Goal: Transaction & Acquisition: Purchase product/service

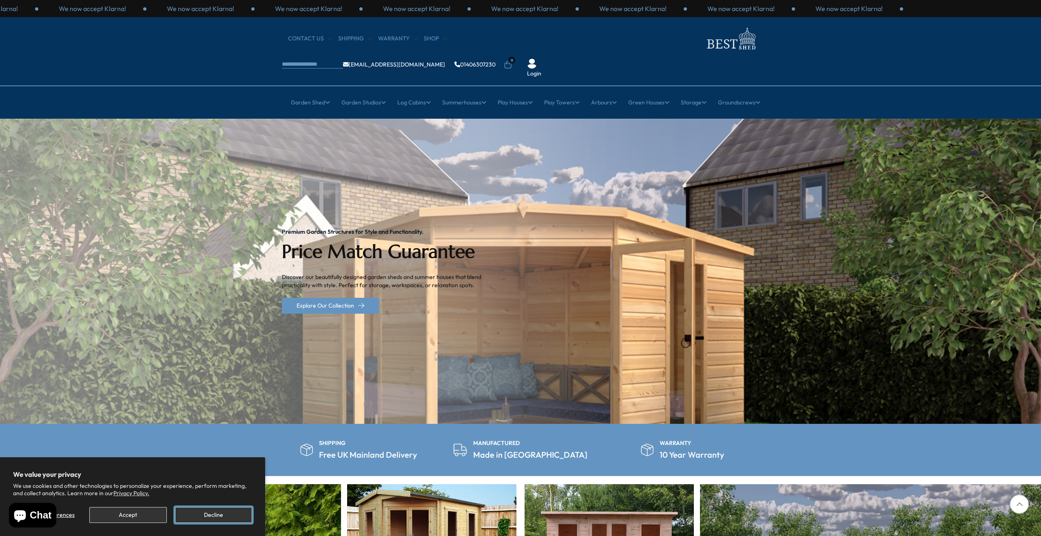
click at [204, 511] on button "Decline" at bounding box center [213, 515] width 77 height 16
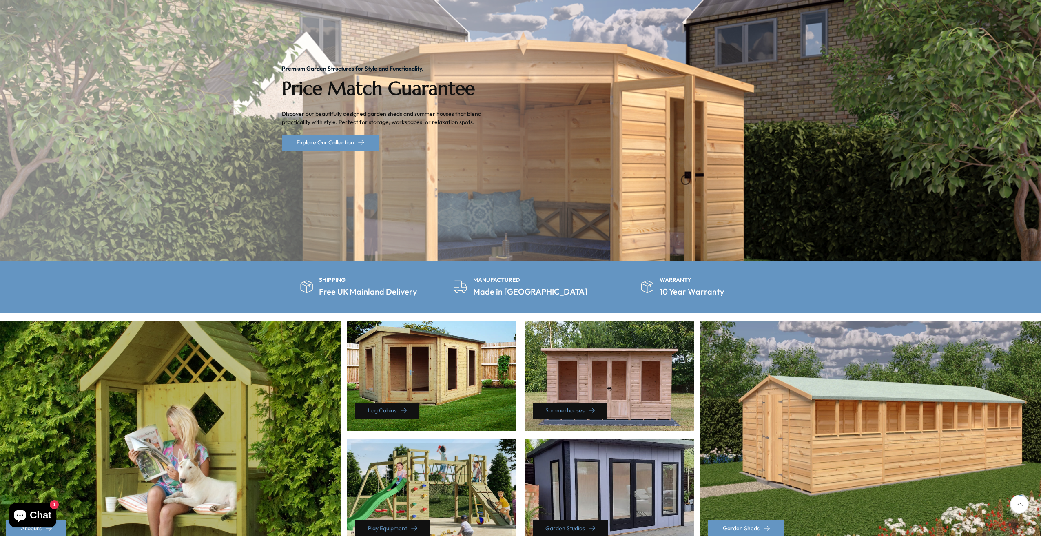
scroll to position [204, 0]
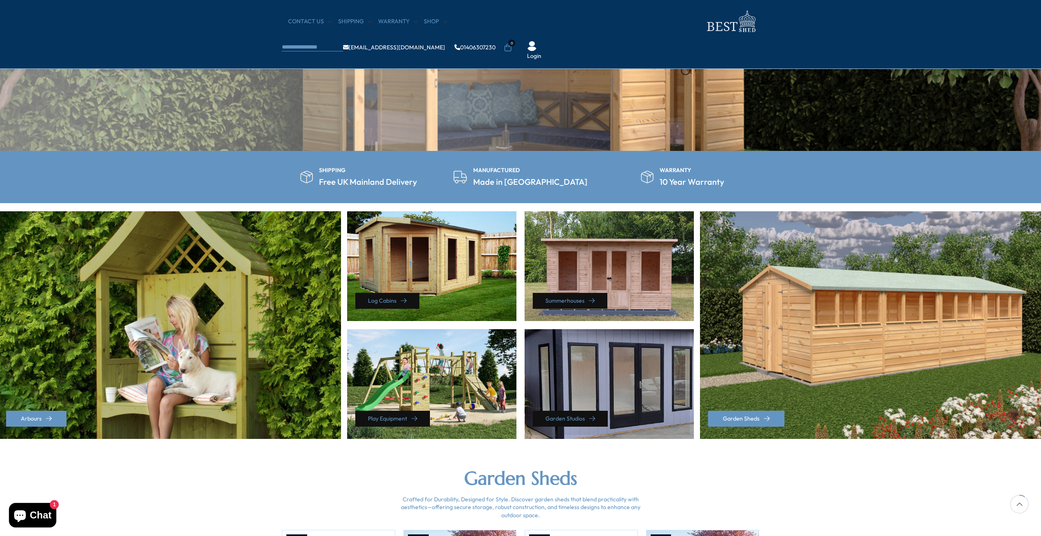
click at [566, 394] on div "Garden Studios" at bounding box center [608, 384] width 169 height 110
click at [560, 417] on link "Garden Studios" at bounding box center [570, 419] width 75 height 16
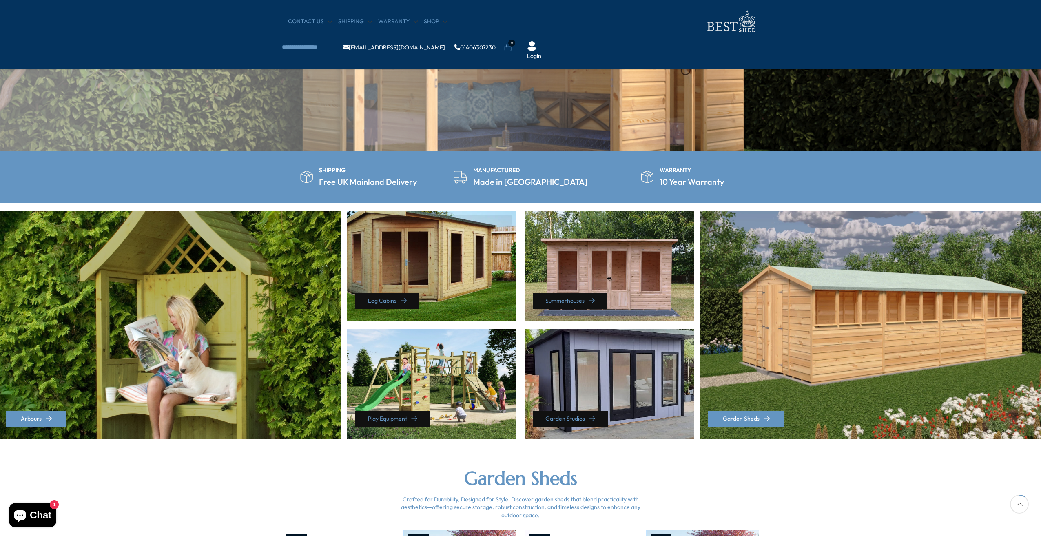
click at [419, 250] on div "Log Cabins" at bounding box center [431, 266] width 169 height 110
click at [393, 295] on link "Log Cabins" at bounding box center [387, 301] width 64 height 16
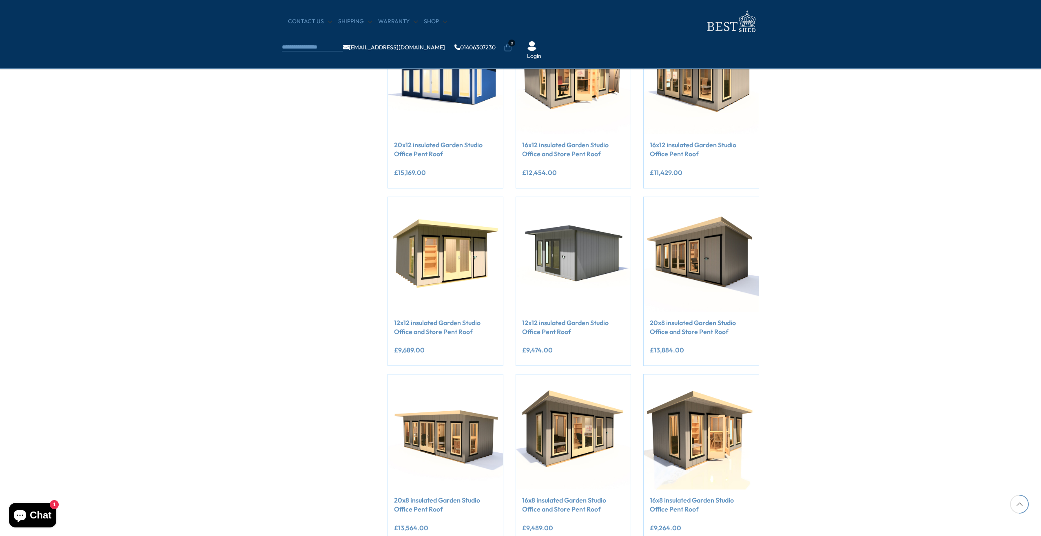
scroll to position [489, 0]
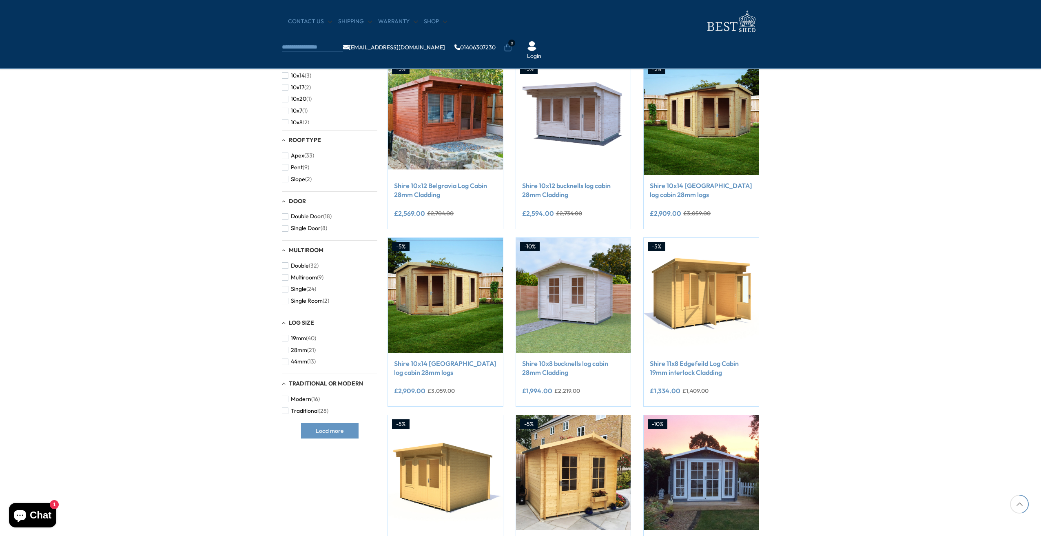
scroll to position [449, 0]
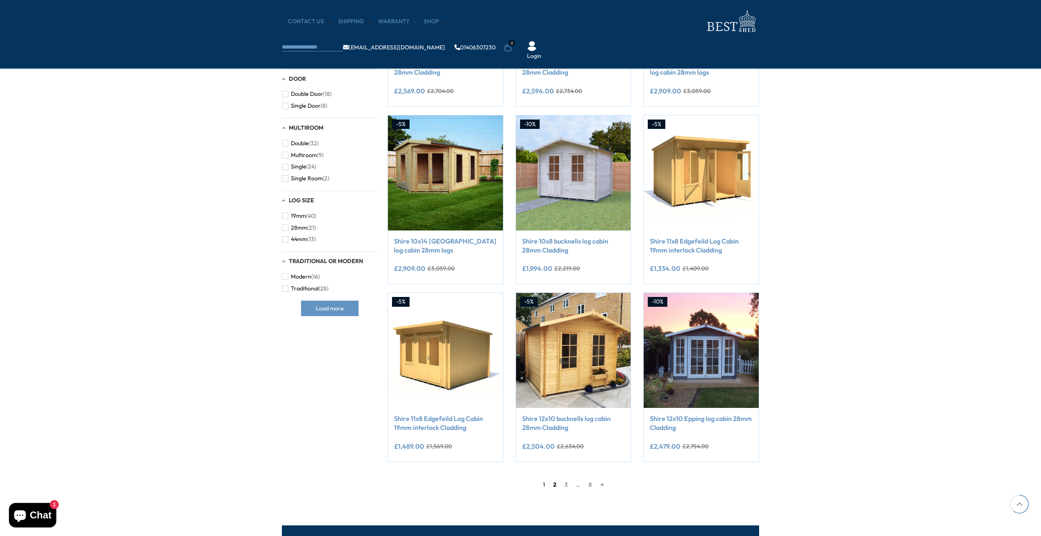
click at [555, 487] on link "2" at bounding box center [554, 484] width 11 height 12
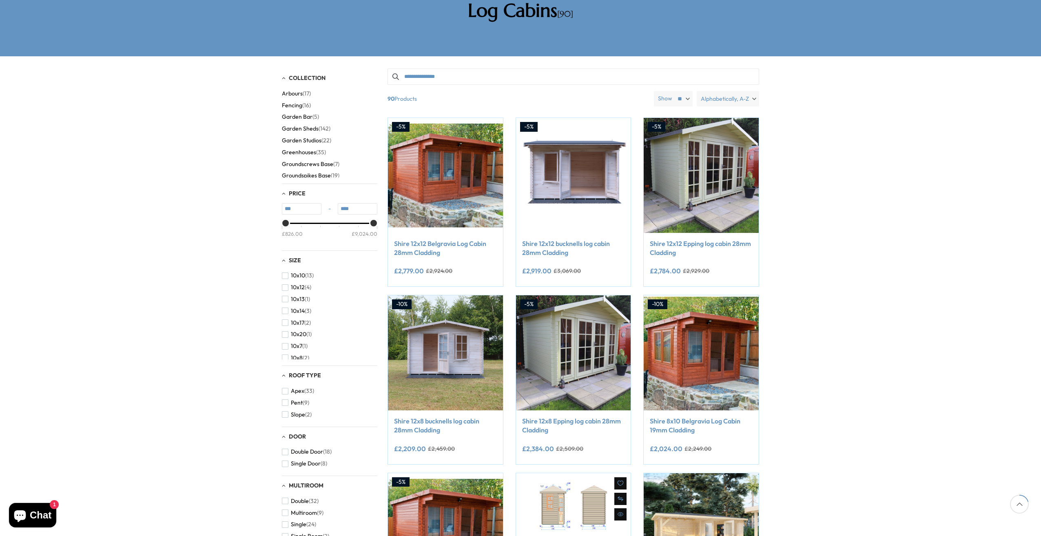
scroll to position [159, 0]
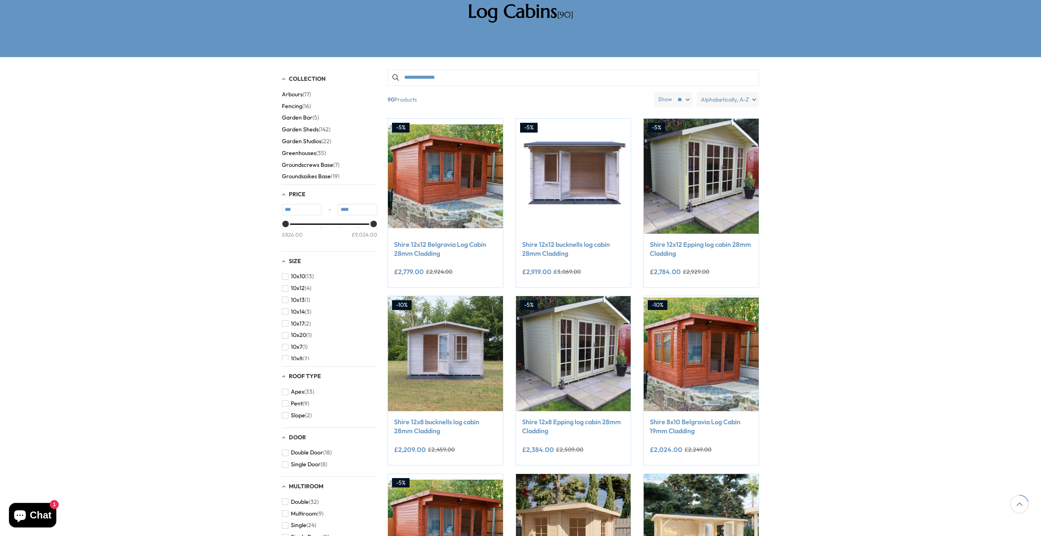
drag, startPoint x: 865, startPoint y: 358, endPoint x: 866, endPoint y: 374, distance: 16.3
drag, startPoint x: 866, startPoint y: 374, endPoint x: 902, endPoint y: 270, distance: 110.9
click at [902, 270] on div "Filters 90 products viewed" at bounding box center [520, 456] width 1041 height 798
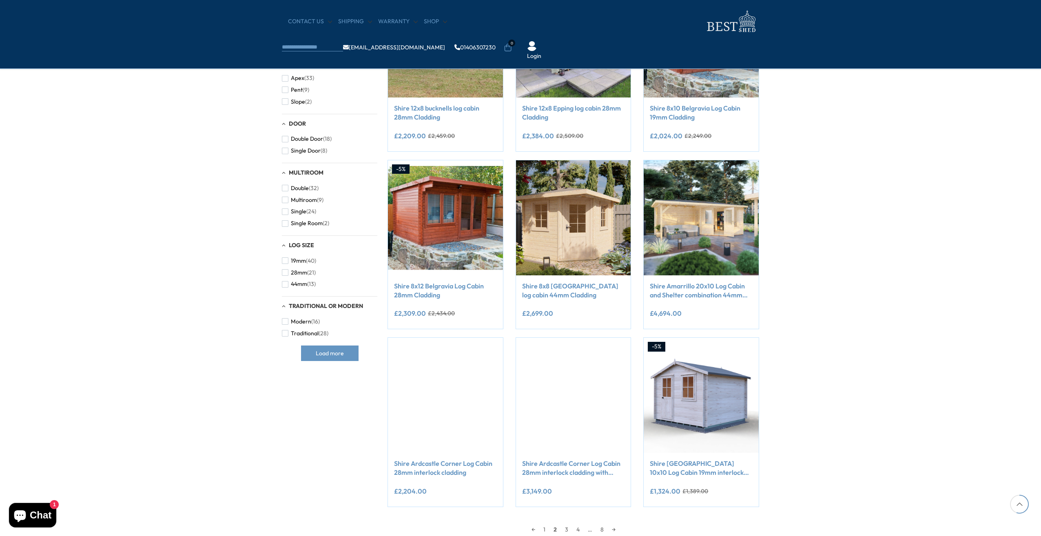
scroll to position [526, 0]
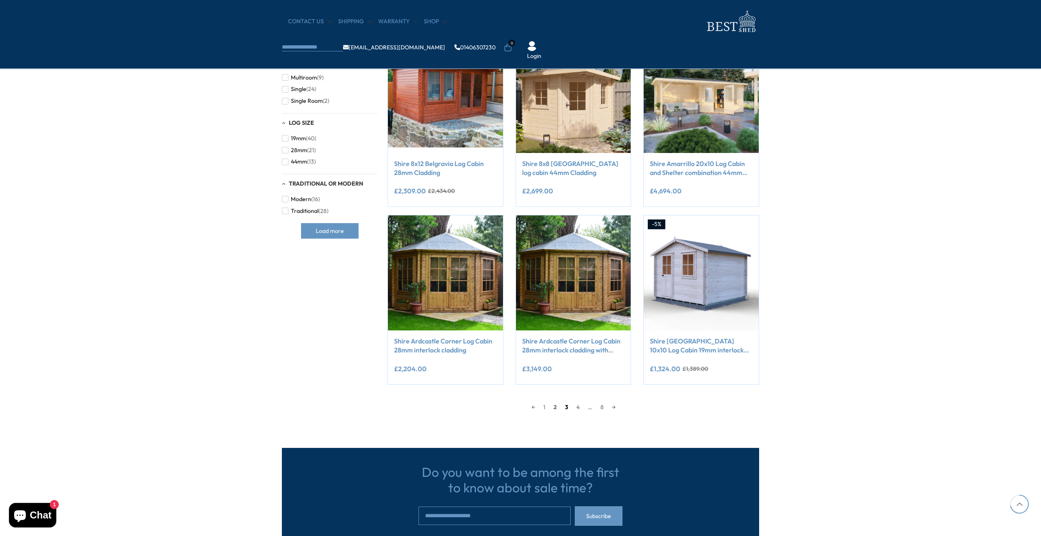
click at [565, 407] on link "3" at bounding box center [566, 407] width 11 height 12
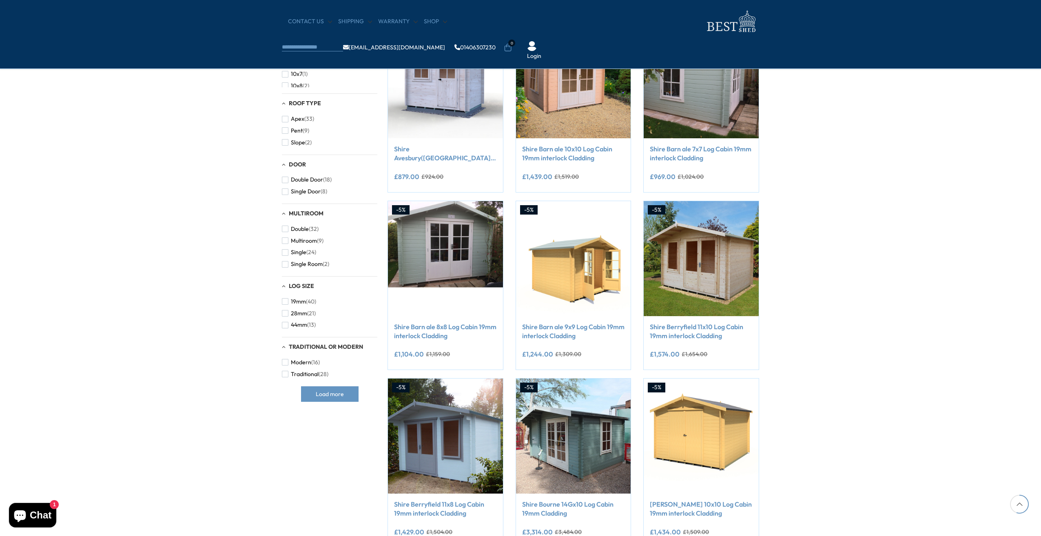
scroll to position [445, 0]
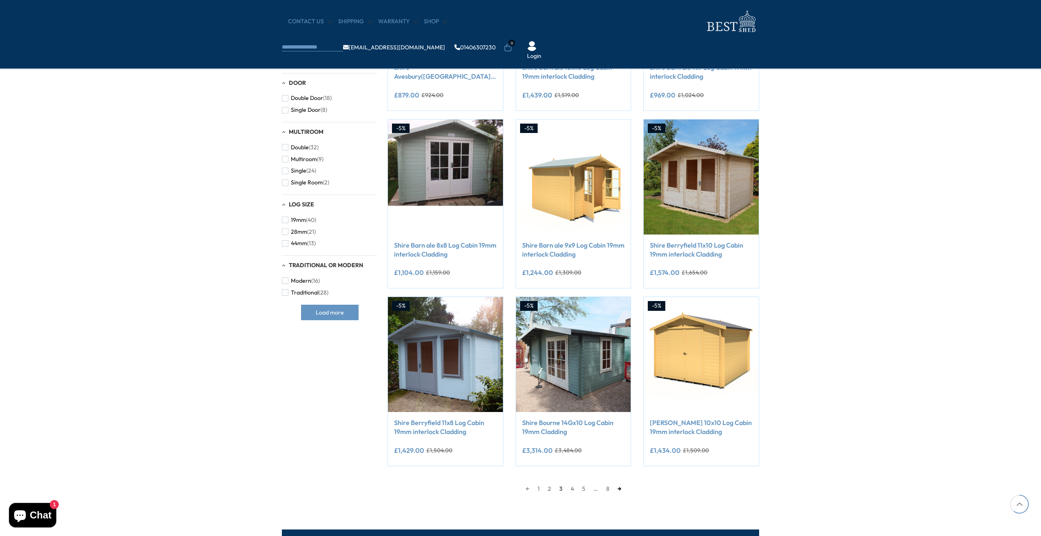
click at [621, 490] on link "→" at bounding box center [619, 488] width 12 height 12
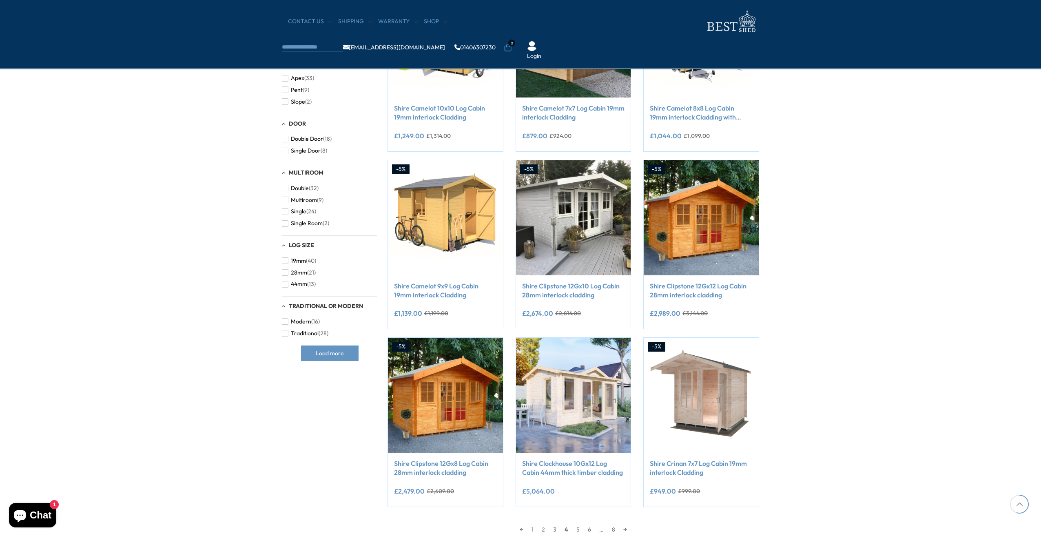
scroll to position [526, 0]
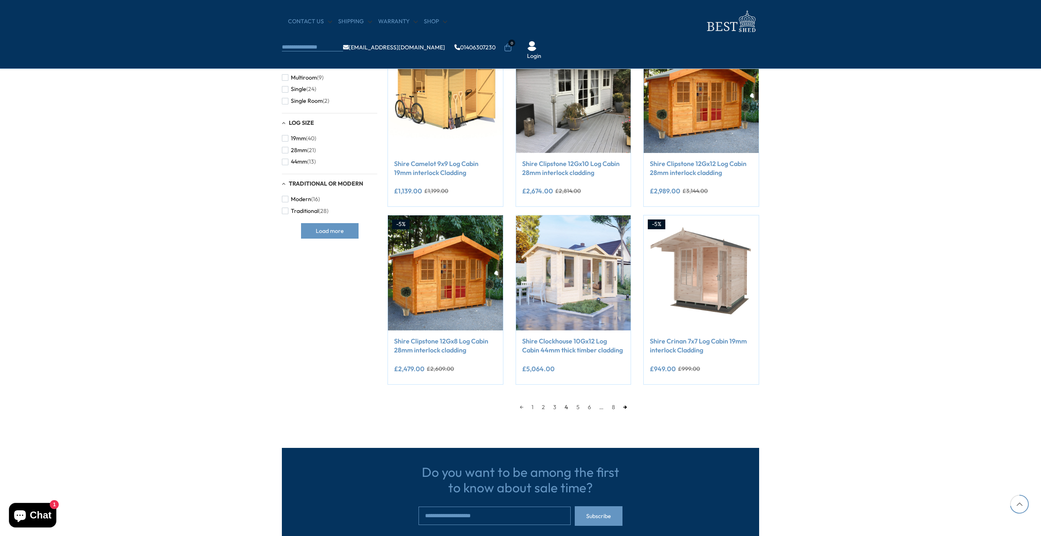
click at [626, 407] on link "→" at bounding box center [625, 407] width 12 height 12
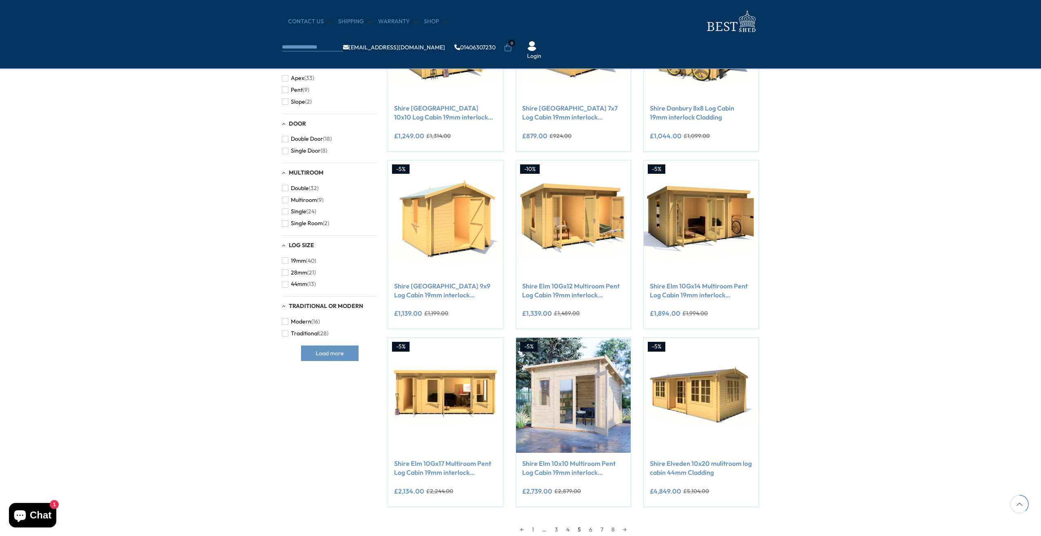
scroll to position [445, 0]
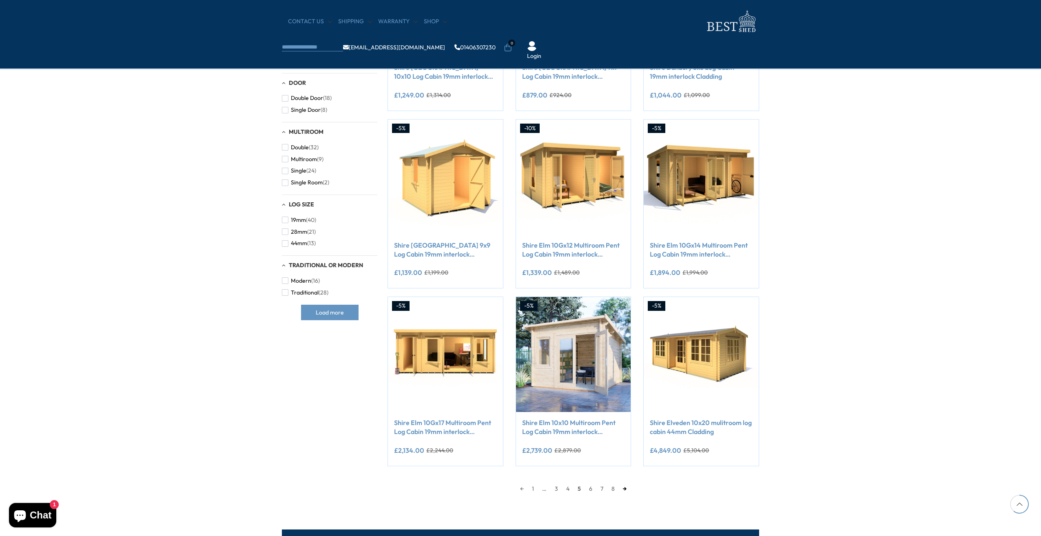
click at [624, 489] on link "→" at bounding box center [625, 488] width 12 height 12
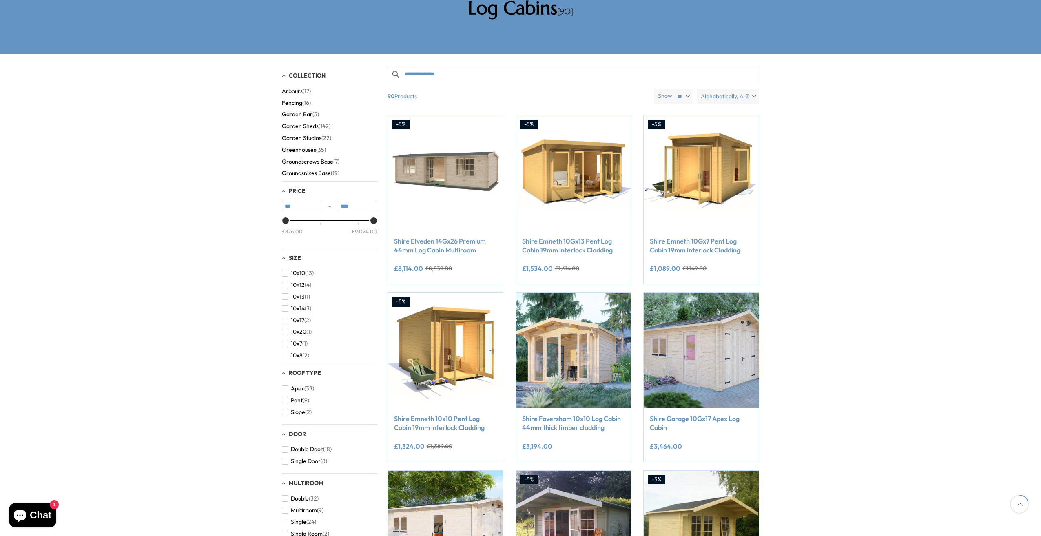
scroll to position [159, 0]
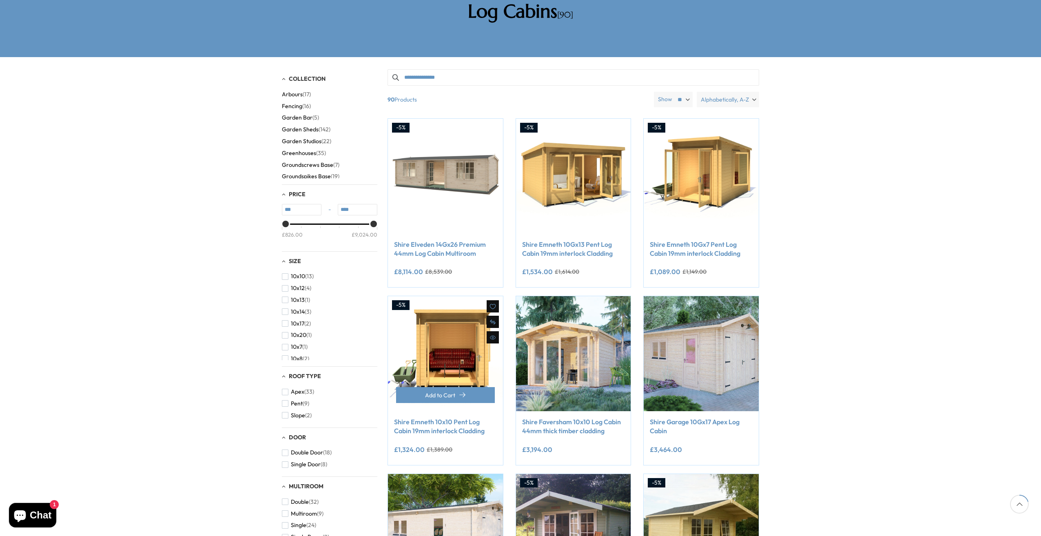
click at [457, 342] on img at bounding box center [445, 353] width 115 height 115
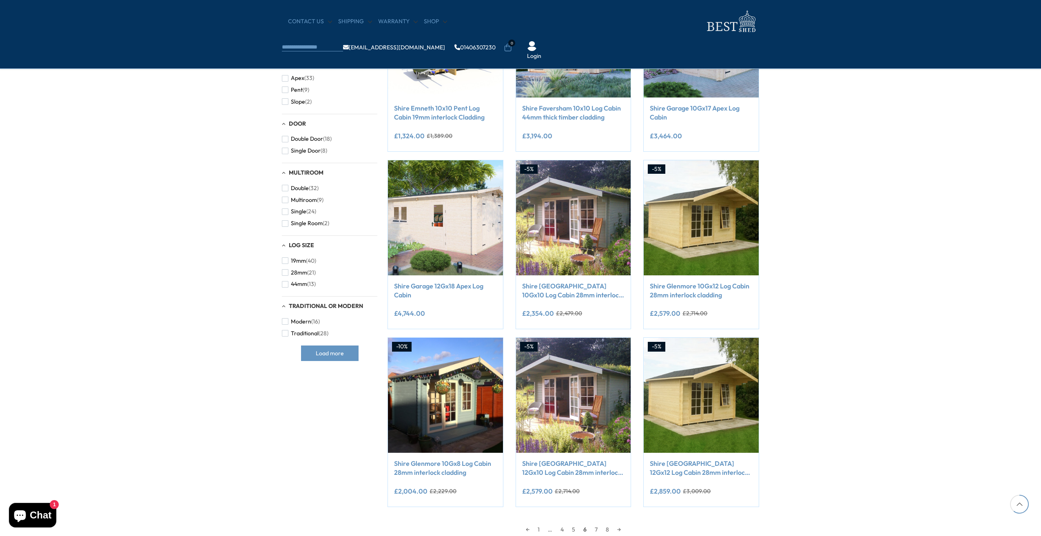
scroll to position [445, 0]
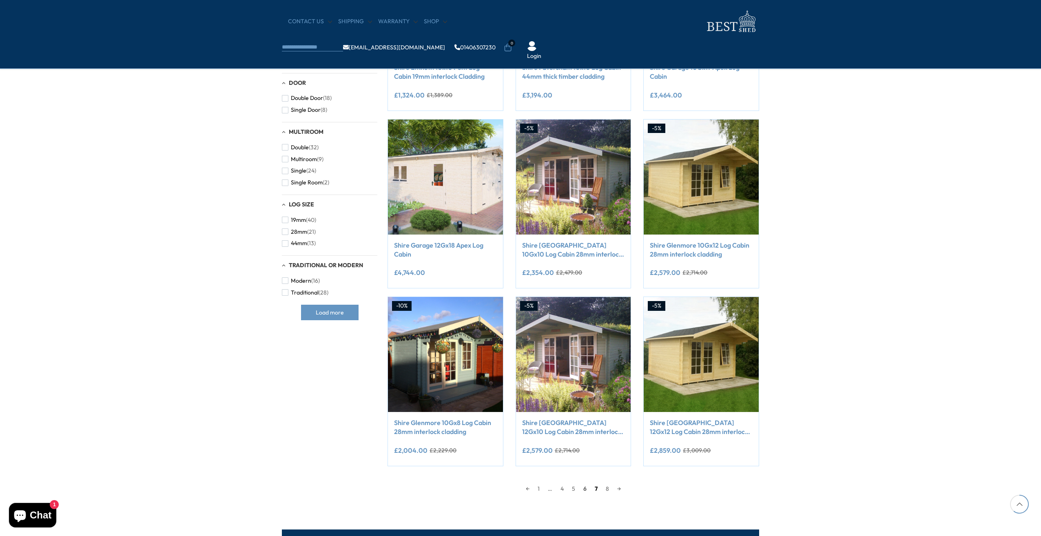
click at [595, 488] on link "7" at bounding box center [596, 488] width 11 height 12
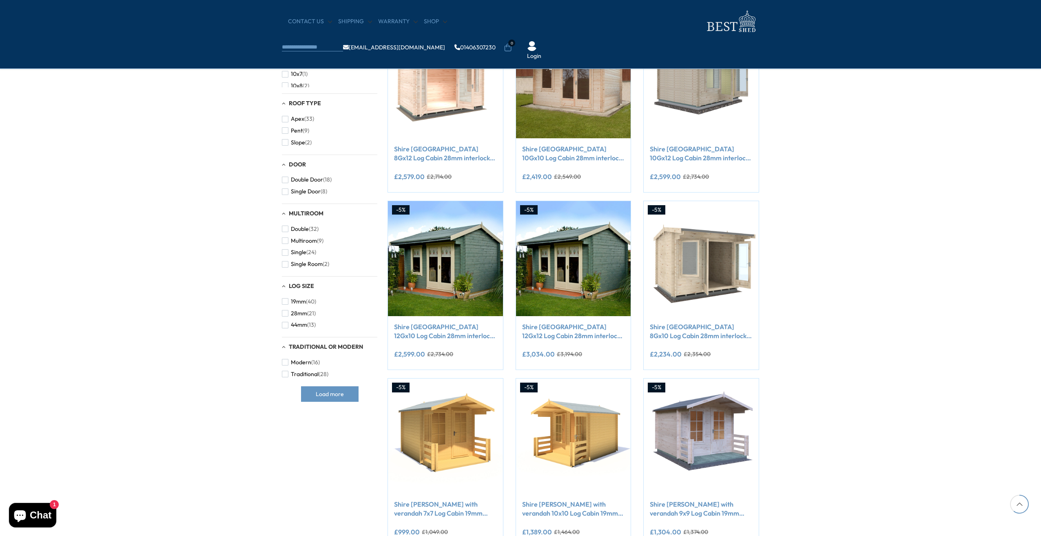
scroll to position [445, 0]
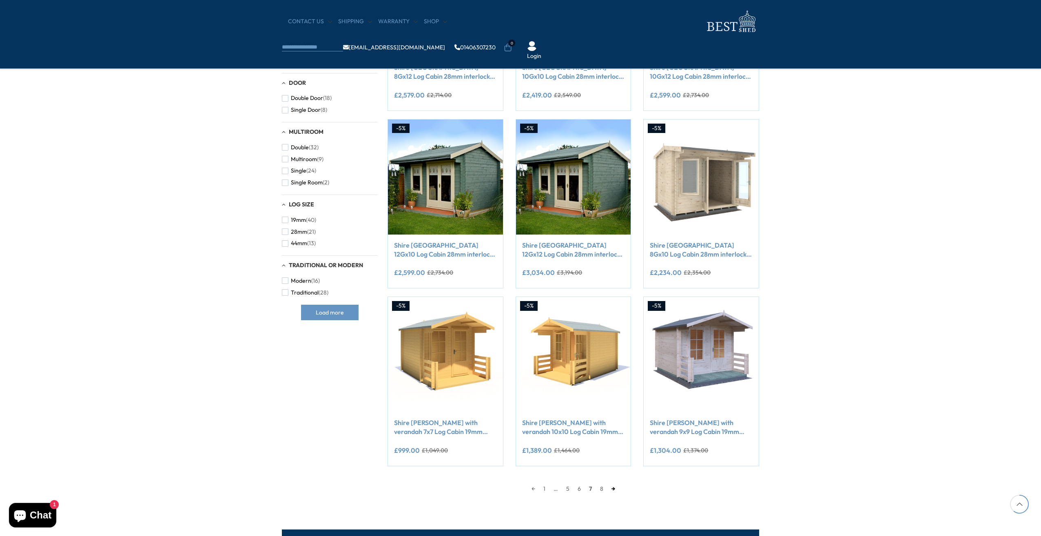
click at [613, 489] on link "→" at bounding box center [613, 488] width 12 height 12
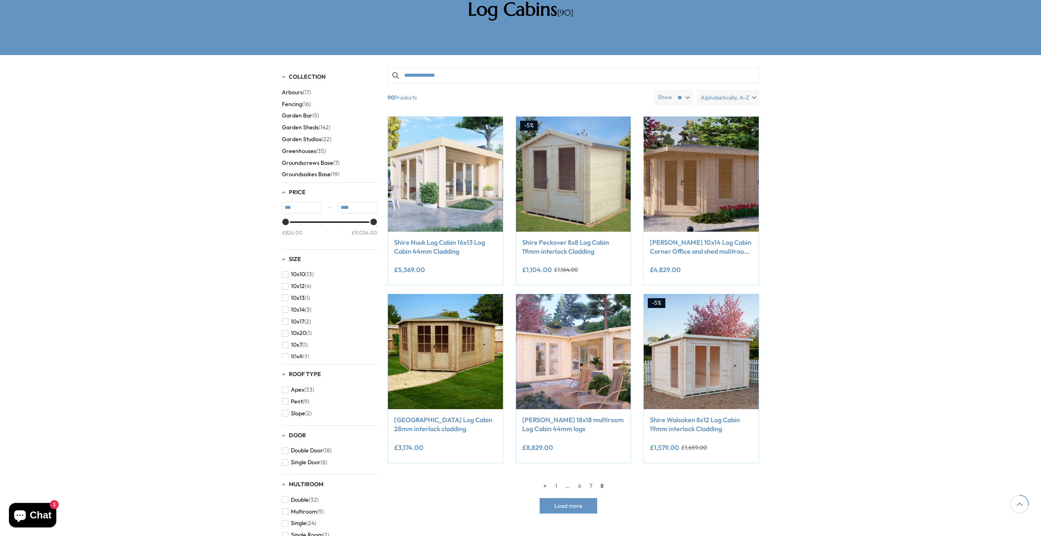
scroll to position [159, 0]
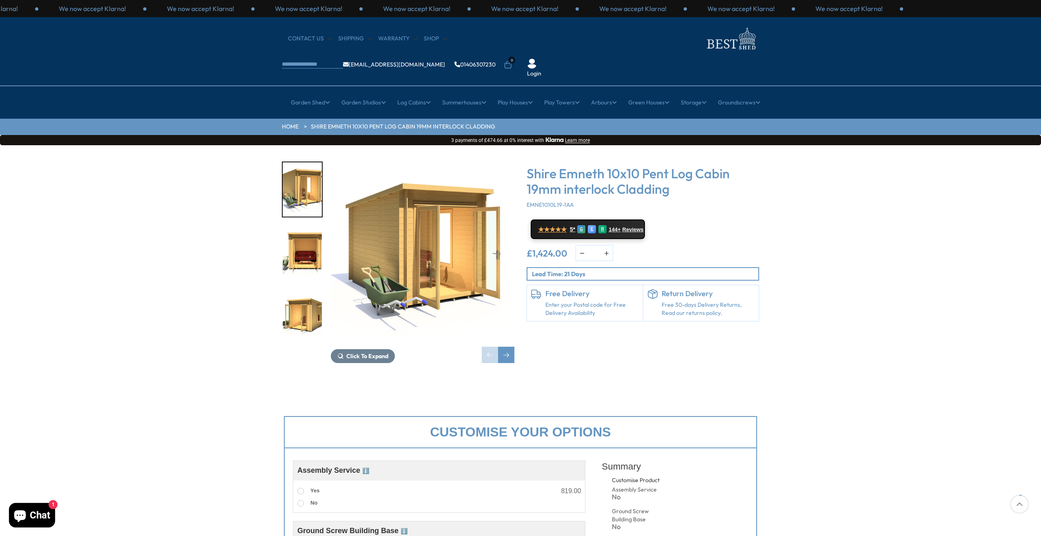
scroll to position [82, 0]
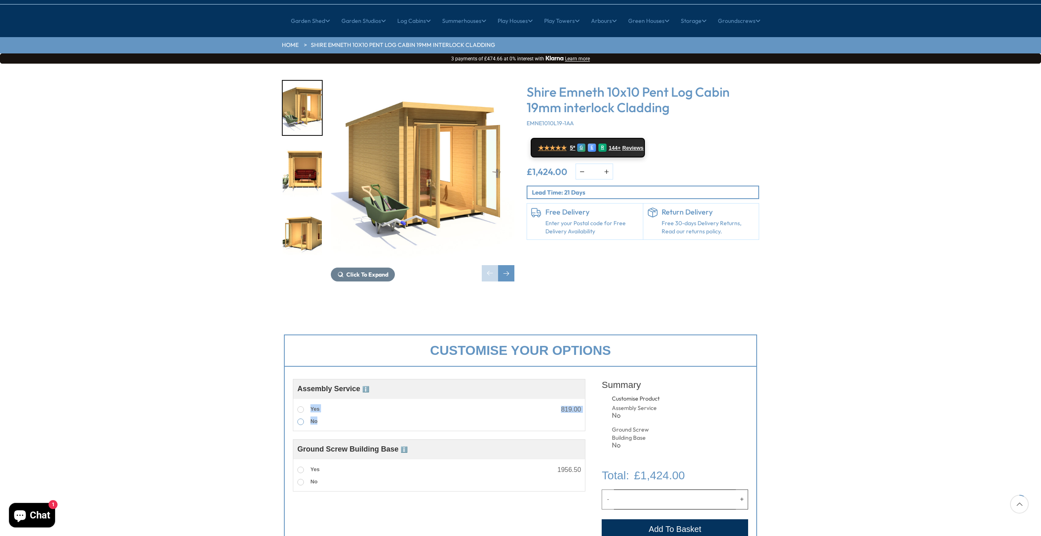
drag, startPoint x: 299, startPoint y: 386, endPoint x: 341, endPoint y: 398, distance: 43.8
click at [341, 403] on div "Yes 819.00 No" at bounding box center [438, 415] width 283 height 24
click at [187, 408] on div "Customise your options Customise Product Assembly Service ℹ️ Assembly Service C…" at bounding box center [520, 452] width 1041 height 252
click at [302, 467] on span at bounding box center [300, 470] width 7 height 7
click at [301, 479] on span at bounding box center [300, 482] width 7 height 7
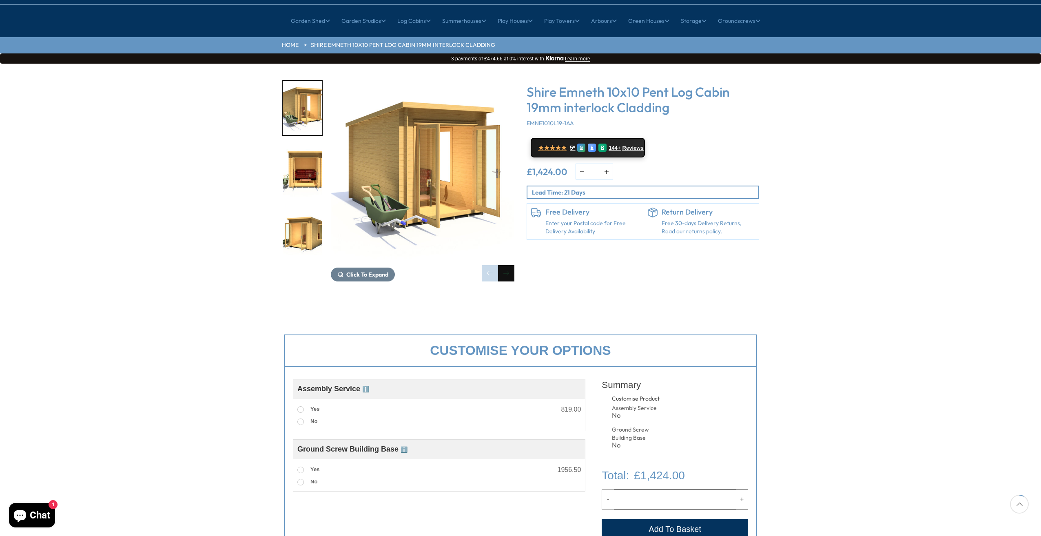
click at [510, 265] on div "Next slide" at bounding box center [506, 273] width 16 height 16
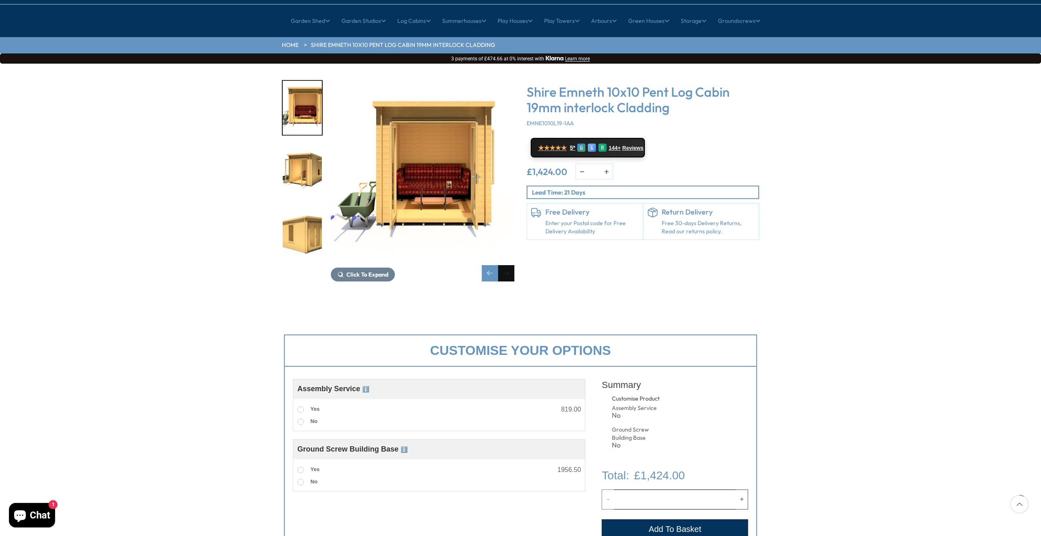
click at [510, 265] on div "Next slide" at bounding box center [506, 273] width 16 height 16
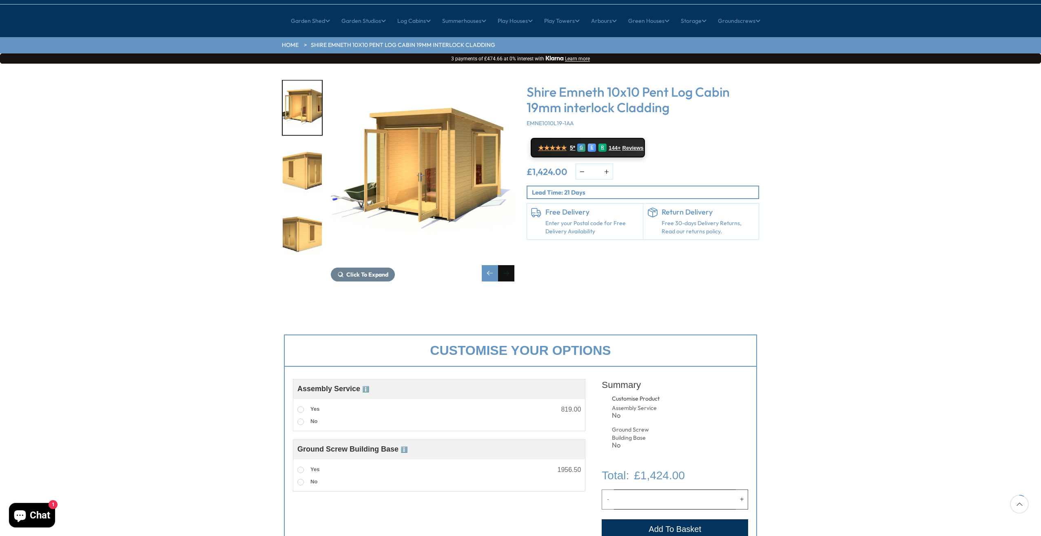
click at [510, 265] on div "Next slide" at bounding box center [506, 273] width 16 height 16
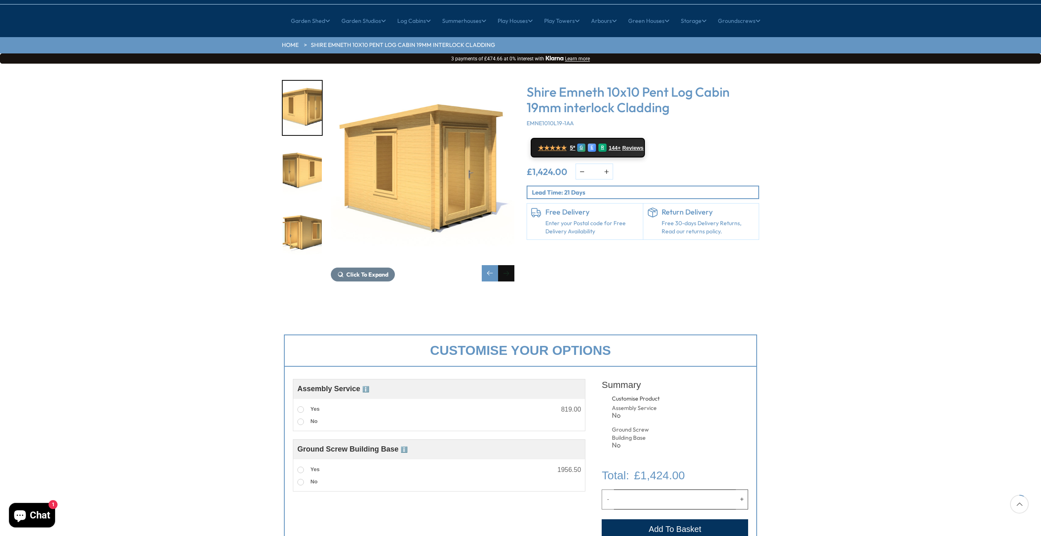
click at [510, 265] on div "Next slide" at bounding box center [506, 273] width 16 height 16
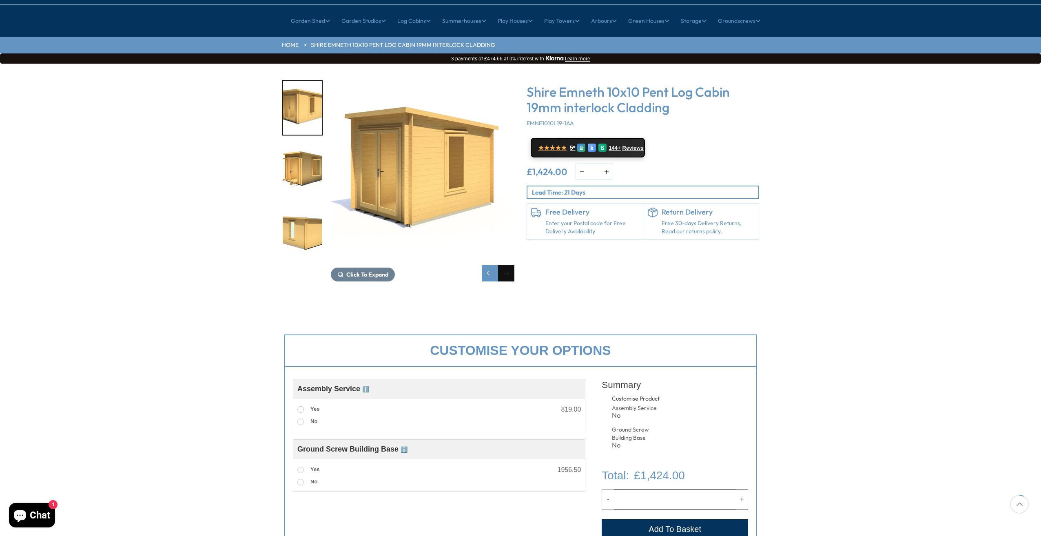
click at [510, 265] on div "Next slide" at bounding box center [506, 273] width 16 height 16
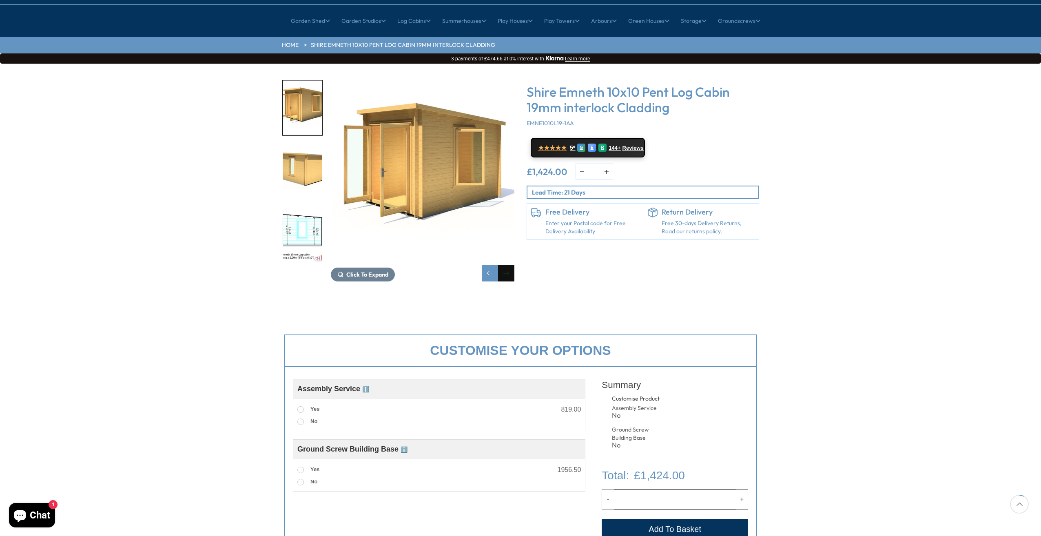
click at [510, 265] on div "Next slide" at bounding box center [506, 273] width 16 height 16
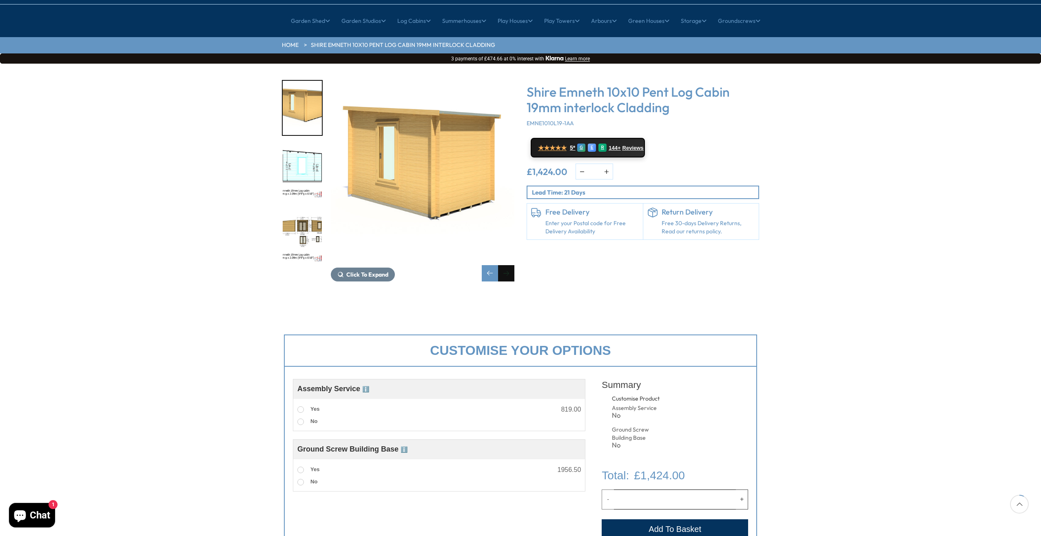
click at [510, 265] on div "Next slide" at bounding box center [506, 273] width 16 height 16
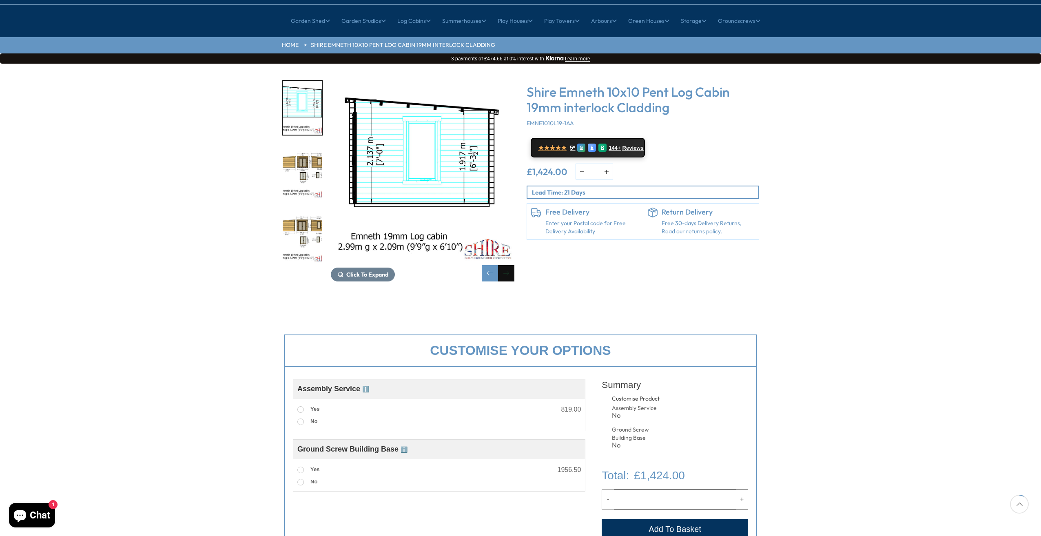
click at [510, 265] on div "Next slide" at bounding box center [506, 273] width 16 height 16
